Goal: Communication & Community: Connect with others

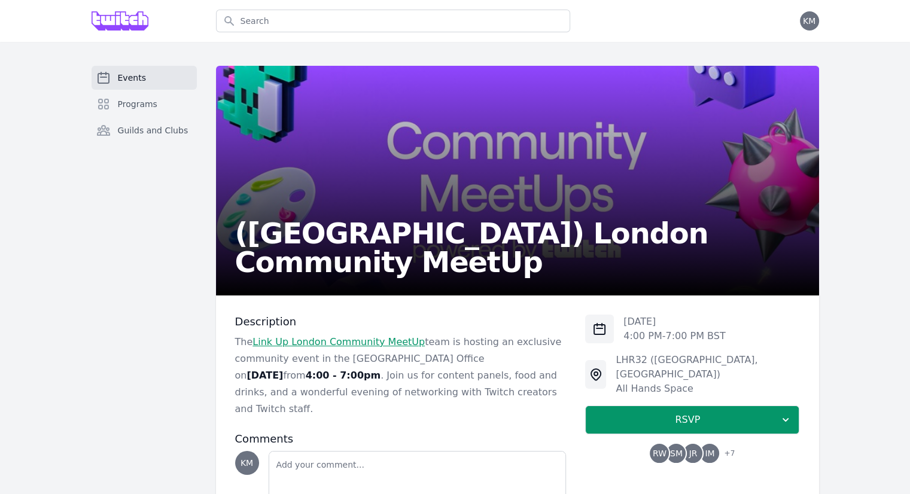
scroll to position [67, 0]
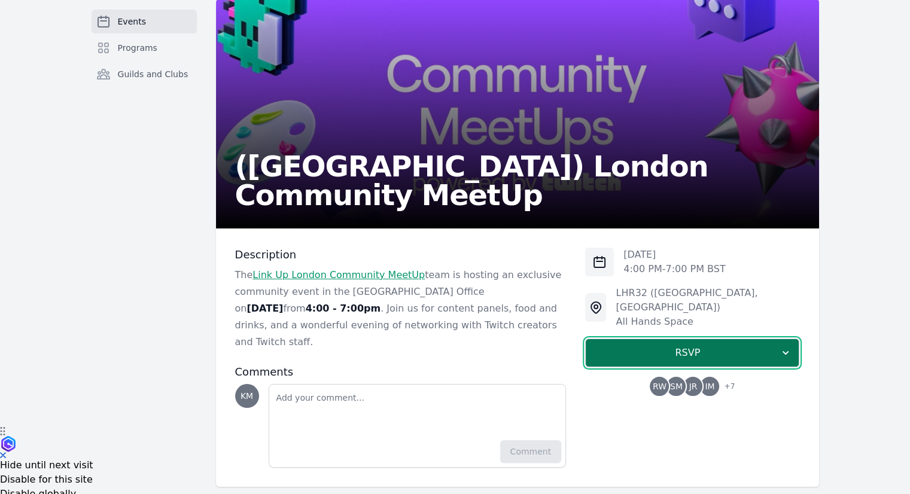
click at [779, 339] on button "RSVP" at bounding box center [692, 353] width 214 height 29
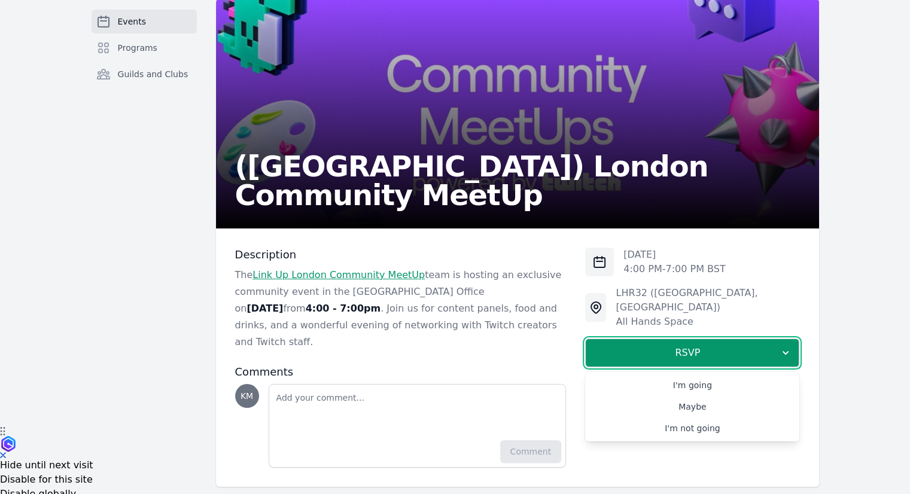
click at [212, 369] on div "Events Programs Guilds and Clubs ([GEOGRAPHIC_DATA]) [GEOGRAPHIC_DATA] Communit…" at bounding box center [455, 243] width 766 height 488
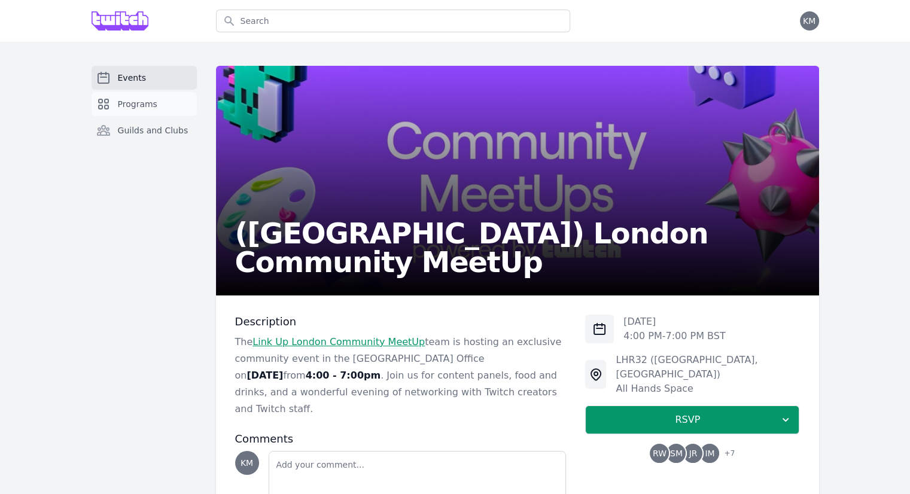
click at [152, 108] on span "Programs" at bounding box center [137, 104] width 39 height 12
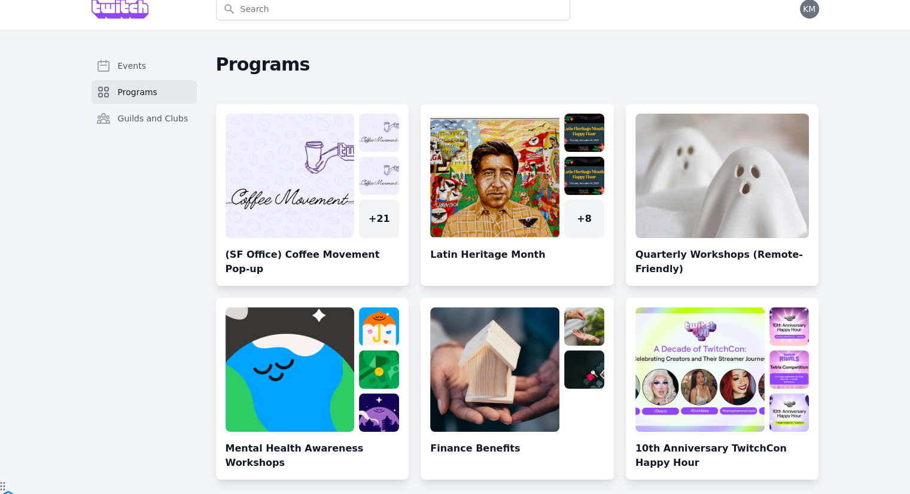
scroll to position [11, 0]
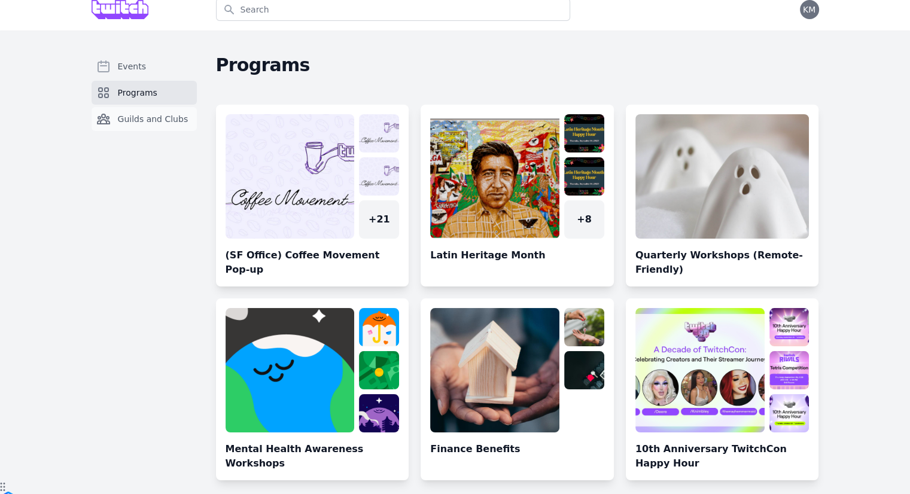
click at [147, 126] on link "Guilds and Clubs" at bounding box center [144, 119] width 105 height 24
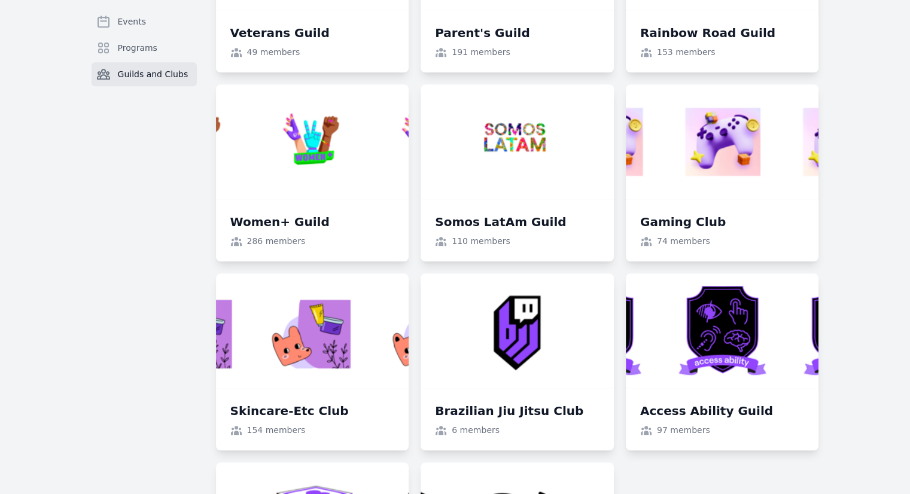
scroll to position [1049, 0]
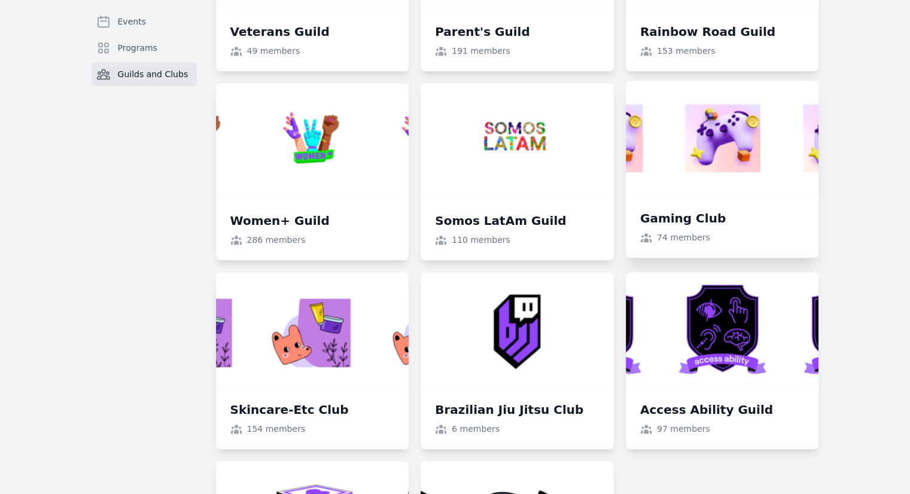
click at [730, 187] on link at bounding box center [722, 169] width 193 height 177
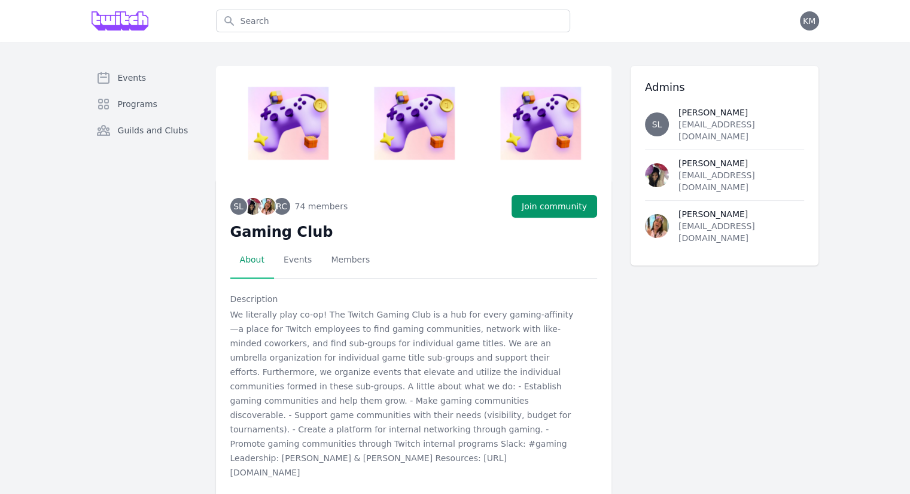
scroll to position [23, 0]
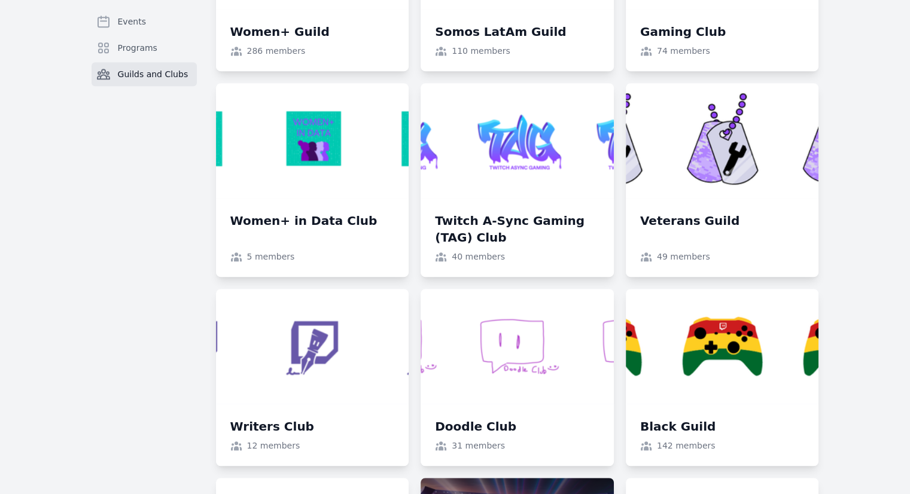
scroll to position [1205, 0]
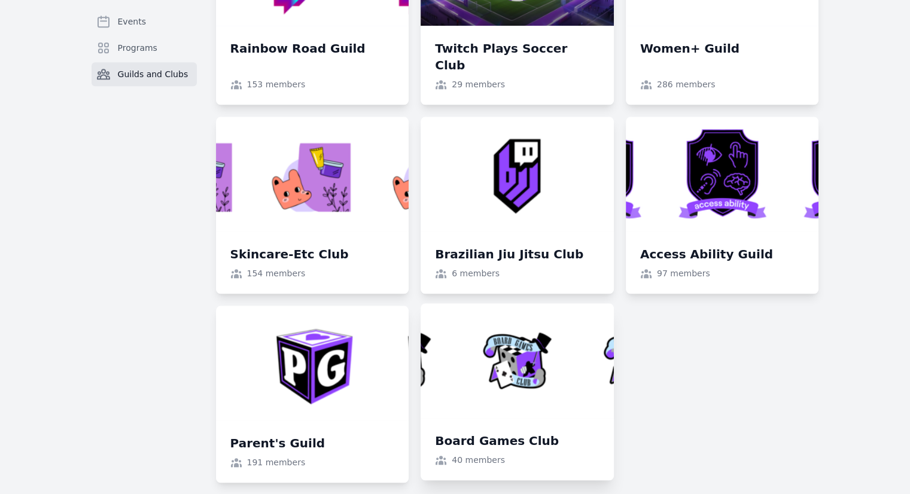
click at [552, 382] on link at bounding box center [517, 391] width 193 height 177
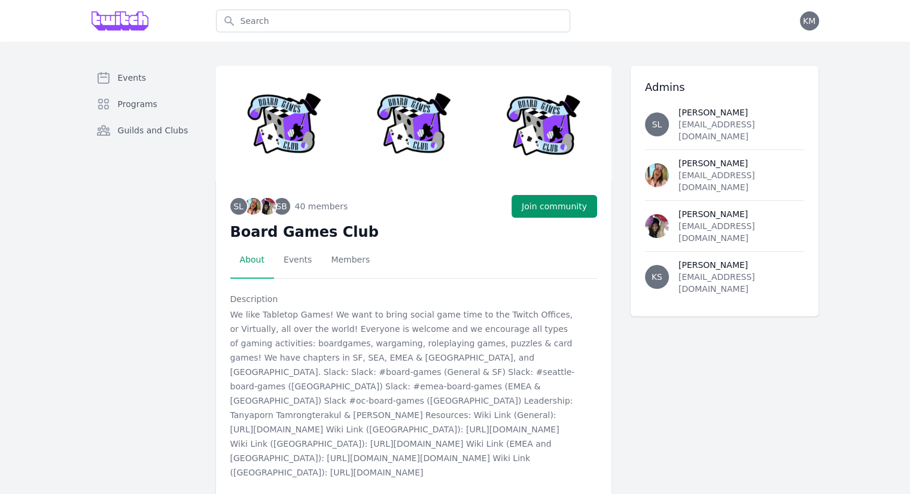
scroll to position [66, 0]
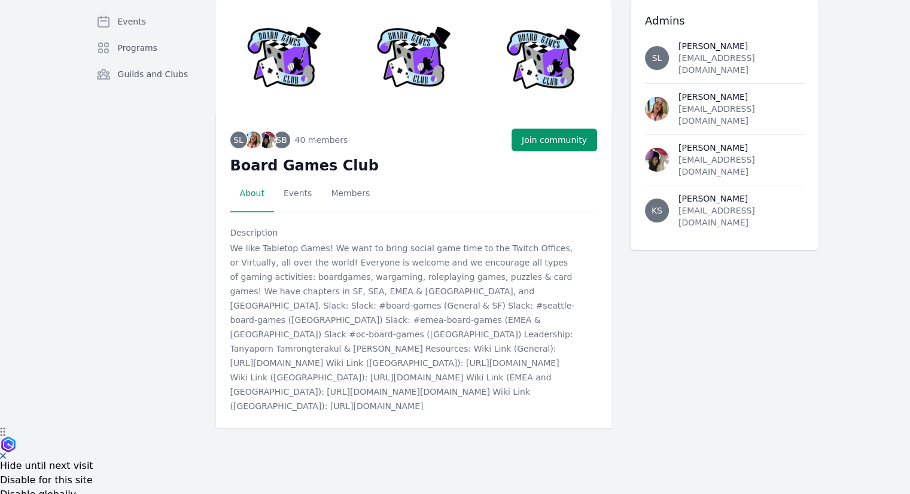
click at [641, 339] on div "Admins SL [PERSON_NAME] [EMAIL_ADDRESS][DOMAIN_NAME] [PERSON_NAME] [EMAIL_ADDRE…" at bounding box center [725, 213] width 188 height 428
